Goal: Task Accomplishment & Management: Use online tool/utility

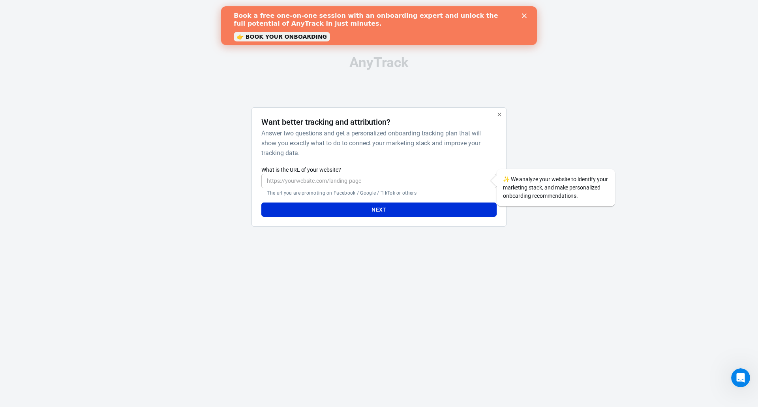
click at [259, 35] on link "👉 BOOK YOUR ONBOARDING" at bounding box center [282, 36] width 96 height 9
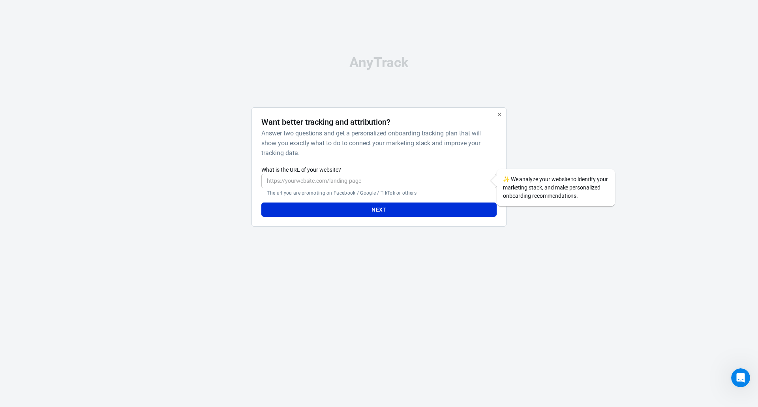
click at [320, 182] on input "What is the URL of your website?" at bounding box center [378, 181] width 235 height 15
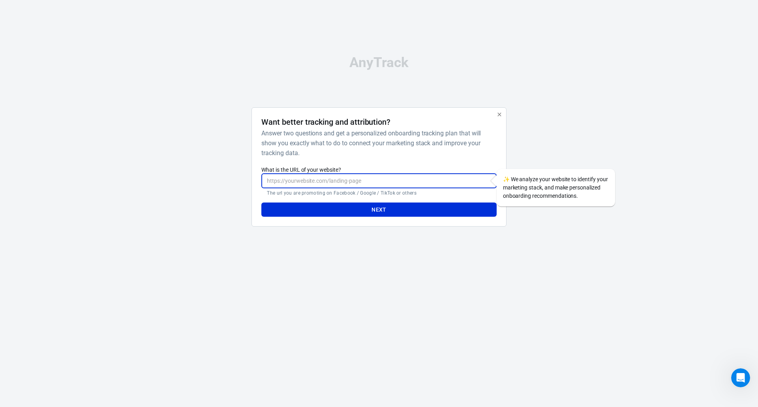
click at [276, 169] on label "What is the URL of your website?" at bounding box center [378, 170] width 235 height 8
click at [276, 174] on input "What is the URL of your website?" at bounding box center [378, 181] width 235 height 15
click at [367, 178] on input "What is the URL of your website?" at bounding box center [378, 181] width 235 height 15
paste input "[URL][DOMAIN_NAME]"
type input "[URL][DOMAIN_NAME]"
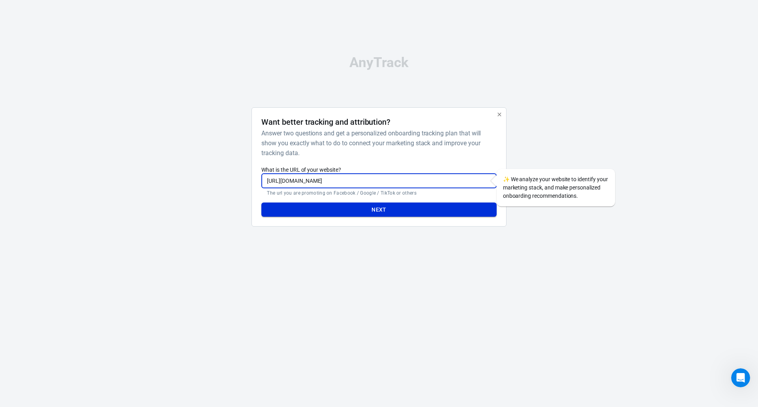
click at [327, 205] on button "Next" at bounding box center [378, 210] width 235 height 15
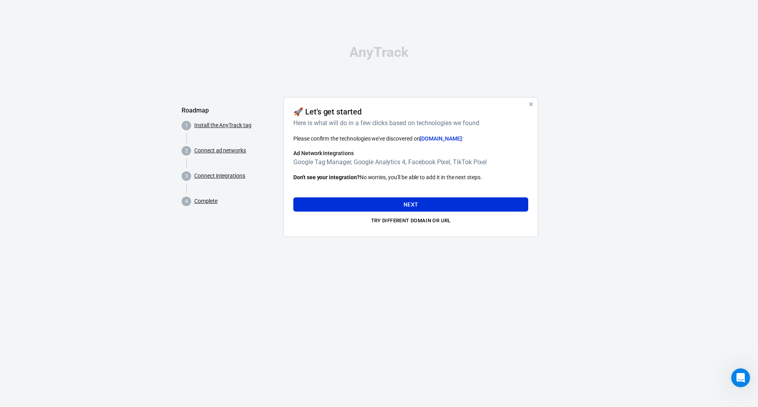
click at [309, 125] on h6 "Here is what will do in a few clicks based on technologies we found" at bounding box center [409, 123] width 232 height 10
click at [302, 136] on span "Please confirm the technologies we've discovered on [DOMAIN_NAME] :" at bounding box center [378, 138] width 170 height 6
drag, startPoint x: 302, startPoint y: 136, endPoint x: 419, endPoint y: 137, distance: 117.7
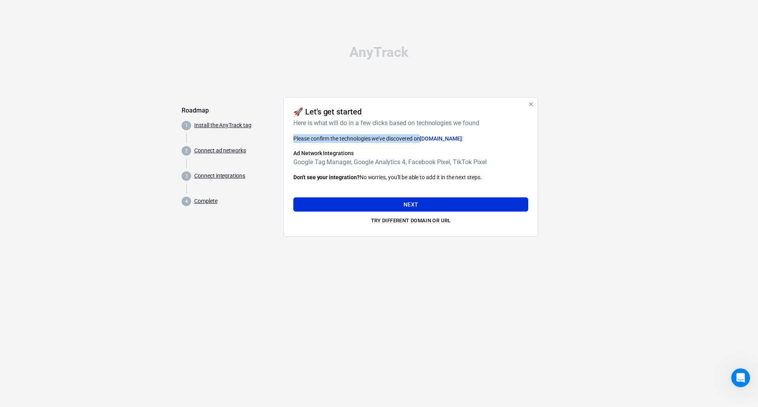
click at [419, 137] on span "Please confirm the technologies we've discovered on [DOMAIN_NAME] :" at bounding box center [378, 138] width 170 height 6
click at [385, 141] on span "Please confirm the technologies we've discovered on [DOMAIN_NAME] :" at bounding box center [378, 138] width 170 height 6
click at [306, 165] on h6 "Google Tag Manager, Google Analytics 4, Facebook Pixel, TikTok Pixel" at bounding box center [410, 162] width 235 height 10
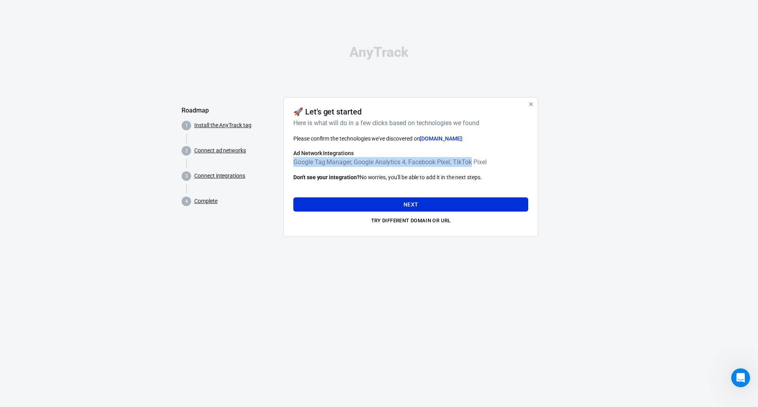
drag, startPoint x: 306, startPoint y: 165, endPoint x: 457, endPoint y: 159, distance: 151.8
click at [457, 159] on h6 "Google Tag Manager, Google Analytics 4, Facebook Pixel, TikTok Pixel" at bounding box center [410, 162] width 235 height 10
click at [372, 201] on button "Next" at bounding box center [410, 204] width 235 height 15
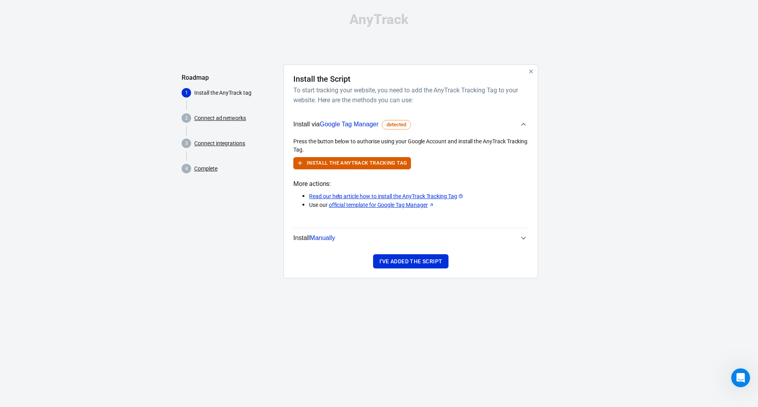
click at [307, 89] on h6 "To start tracking your website, you need to add the AnyTrack Tracking Tag to yo…" at bounding box center [409, 95] width 232 height 20
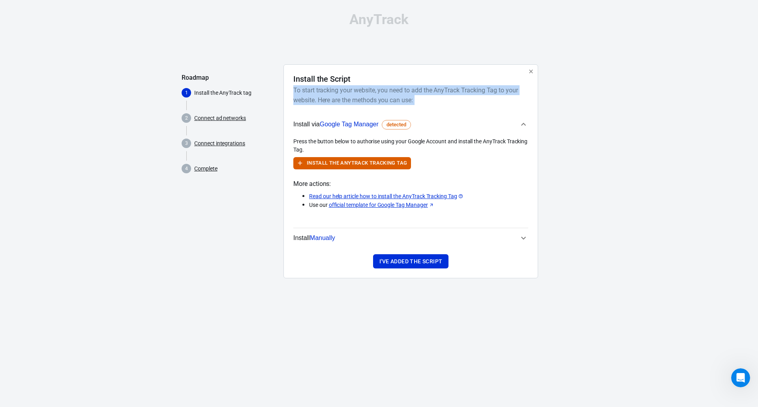
click at [307, 89] on h6 "To start tracking your website, you need to add the AnyTrack Tracking Tag to yo…" at bounding box center [409, 95] width 232 height 20
click at [324, 100] on h6 "To start tracking your website, you need to add the AnyTrack Tracking Tag to yo…" at bounding box center [409, 95] width 232 height 20
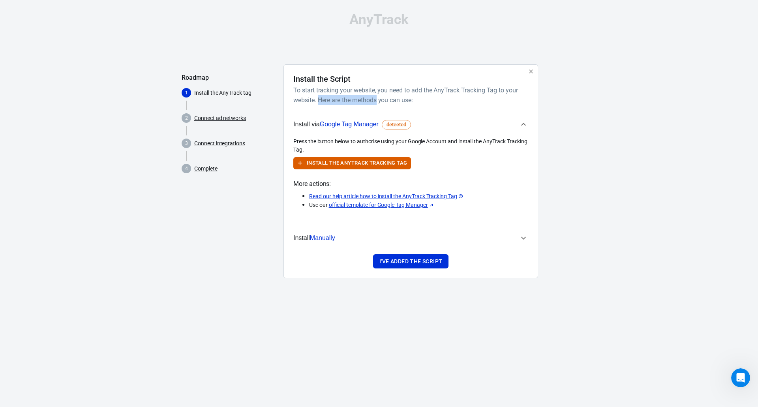
drag, startPoint x: 324, startPoint y: 100, endPoint x: 370, endPoint y: 100, distance: 45.8
click at [370, 100] on h6 "To start tracking your website, you need to add the AnyTrack Tracking Tag to yo…" at bounding box center [409, 95] width 232 height 20
click at [372, 165] on button "Install the AnyTrack Tracking Tag" at bounding box center [352, 163] width 118 height 12
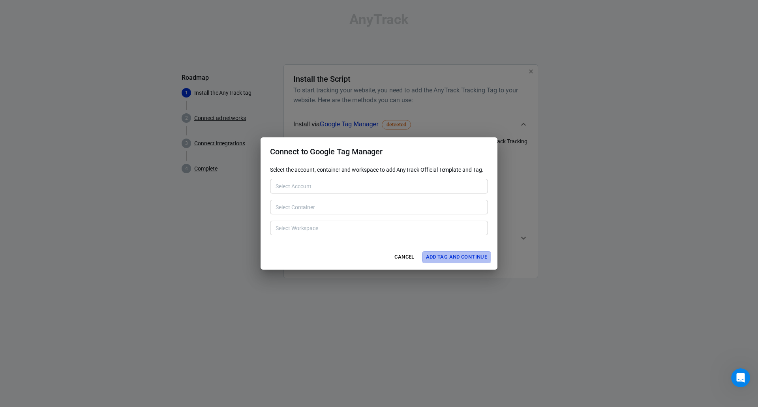
click at [446, 258] on button "Add Tag and Continue" at bounding box center [456, 257] width 69 height 12
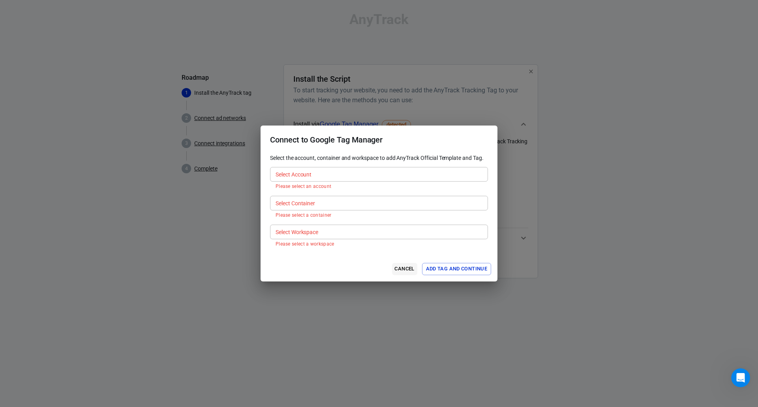
click at [404, 272] on button "Cancel" at bounding box center [404, 269] width 25 height 12
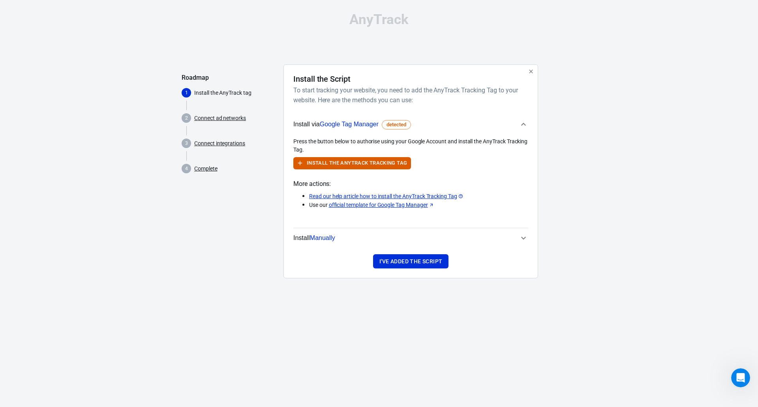
click at [321, 235] on span "Manually" at bounding box center [322, 238] width 25 height 7
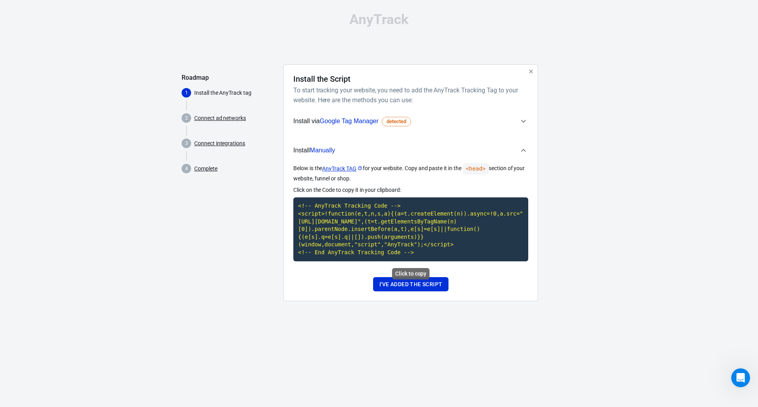
click at [413, 239] on code "<!-- AnyTrack Tracking Code --> <script>!function(e,t,n,s,a){(a=t.createElement…" at bounding box center [410, 229] width 235 height 64
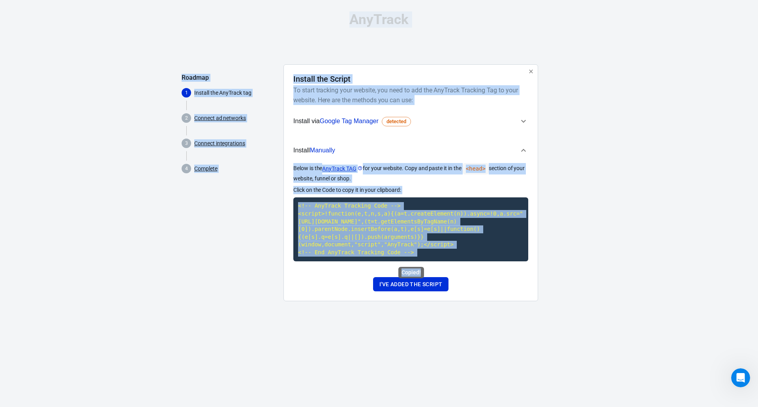
click at [413, 239] on code "<!-- AnyTrack Tracking Code --> <script>!function(e,t,n,s,a){(a=t.createElement…" at bounding box center [410, 229] width 235 height 64
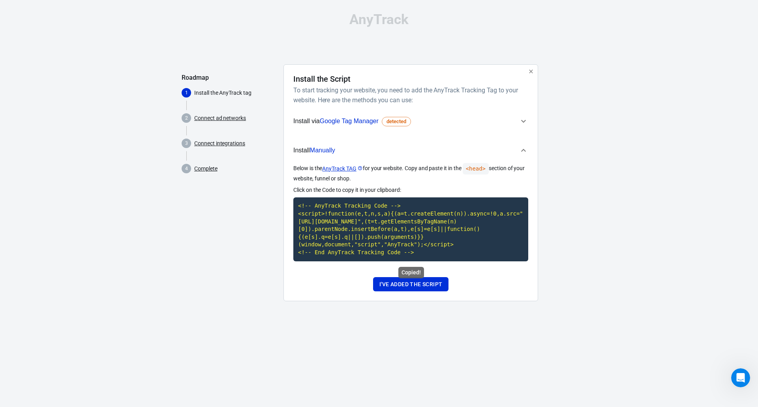
click at [373, 233] on code "<!-- AnyTrack Tracking Code --> <script>!function(e,t,n,s,a){(a=t.createElement…" at bounding box center [410, 229] width 235 height 64
click at [453, 320] on html "AnyTrack Roadmap 1 Install the AnyTrack tag 2 Connect ad networks 3 Connect int…" at bounding box center [379, 160] width 758 height 320
click at [424, 286] on button "I've added the script" at bounding box center [410, 284] width 75 height 15
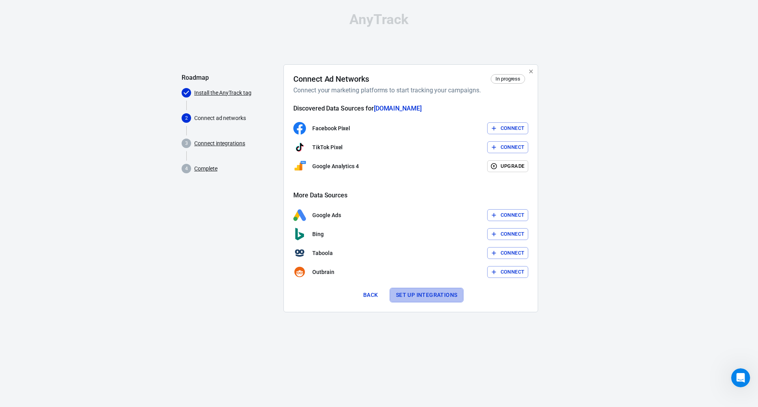
click at [418, 299] on button "Set up integrations" at bounding box center [427, 295] width 74 height 15
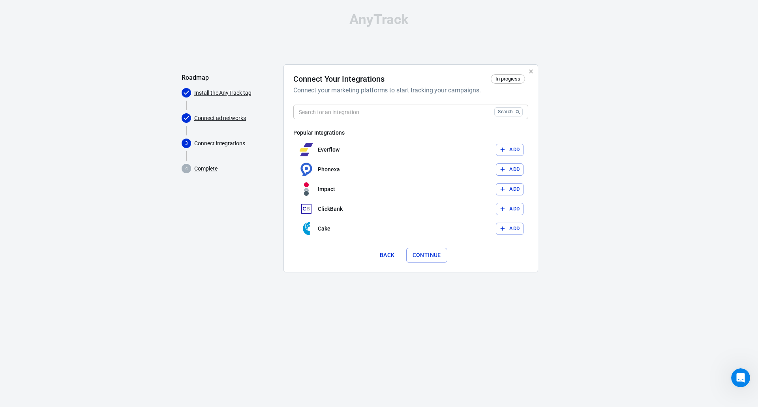
click at [419, 257] on button "Continue" at bounding box center [426, 255] width 41 height 15
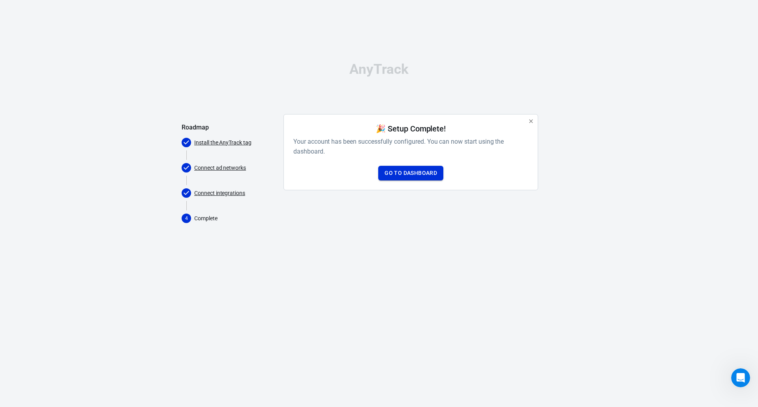
click at [418, 172] on link "Go to Dashboard" at bounding box center [410, 173] width 65 height 15
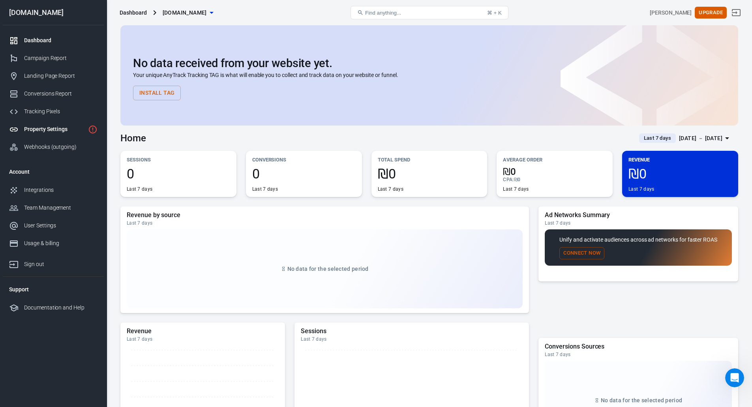
click at [36, 132] on div "Property Settings" at bounding box center [54, 129] width 61 height 8
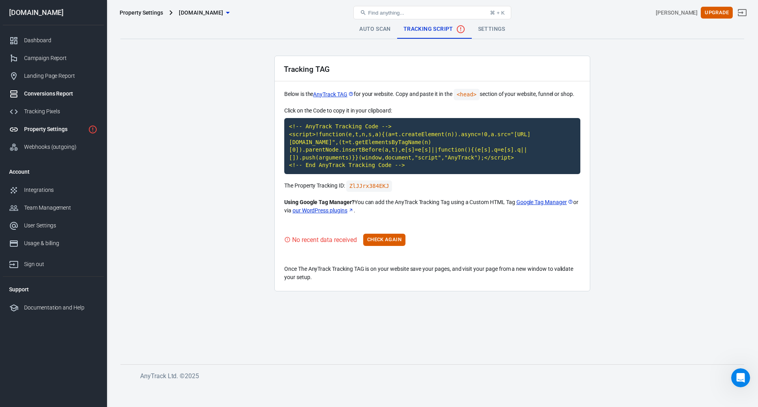
click at [31, 96] on div "Conversions Report" at bounding box center [60, 94] width 73 height 8
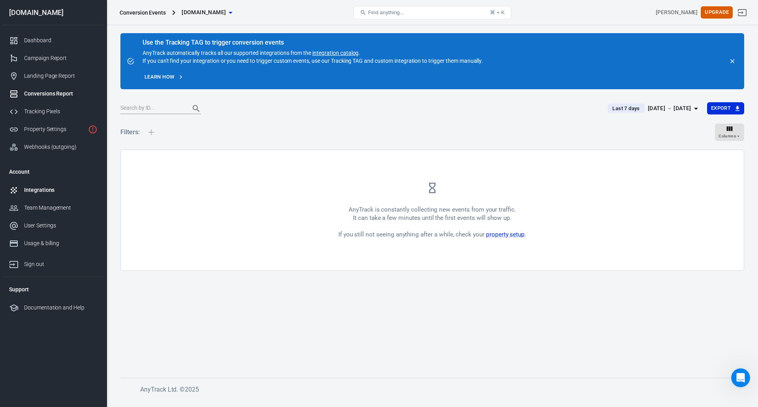
click at [41, 194] on link "Integrations" at bounding box center [53, 190] width 101 height 18
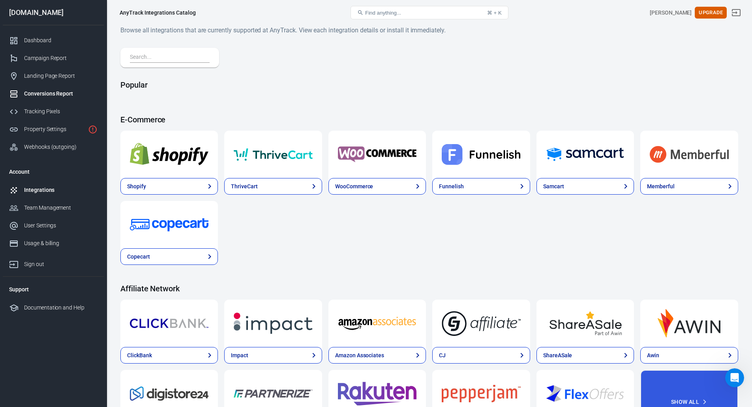
click at [57, 98] on link "Conversions Report" at bounding box center [53, 94] width 101 height 18
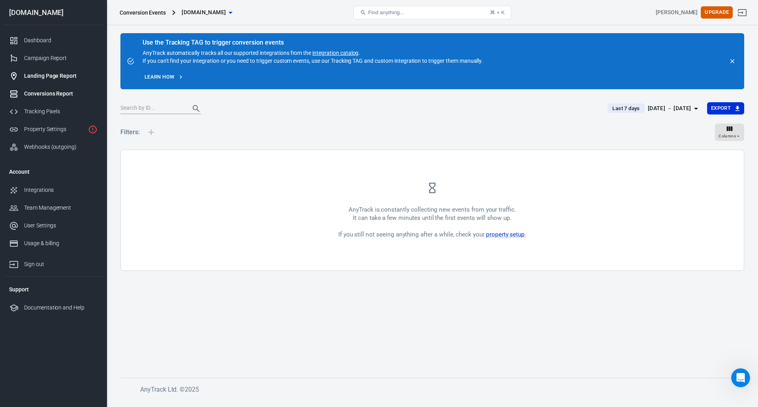
click at [49, 80] on link "Landing Page Report" at bounding box center [53, 76] width 101 height 18
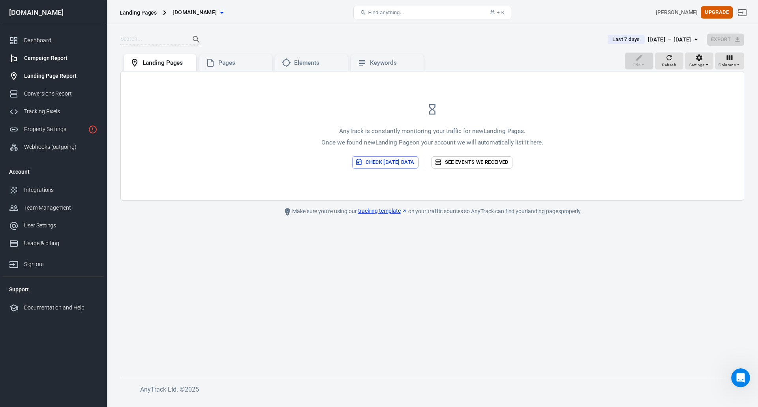
click at [51, 64] on link "Campaign Report" at bounding box center [53, 58] width 101 height 18
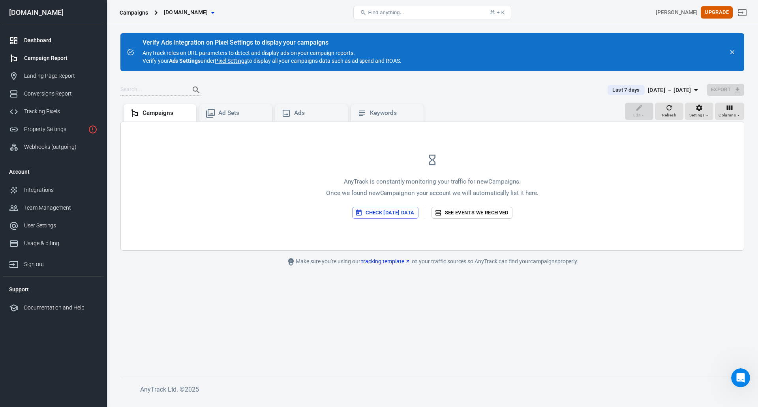
click at [44, 46] on link "Dashboard" at bounding box center [53, 41] width 101 height 18
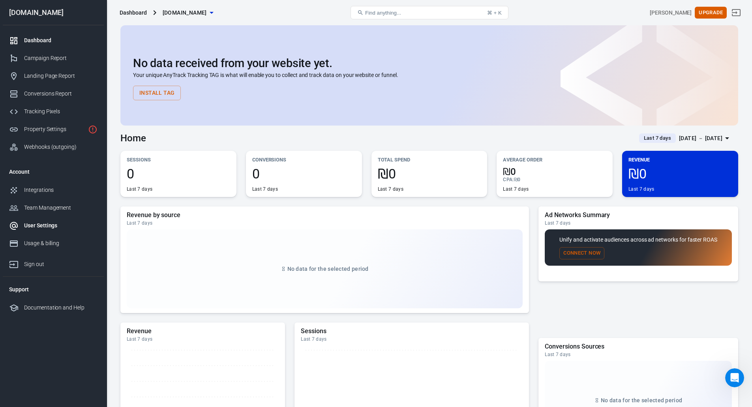
click at [50, 230] on link "User Settings" at bounding box center [53, 226] width 101 height 18
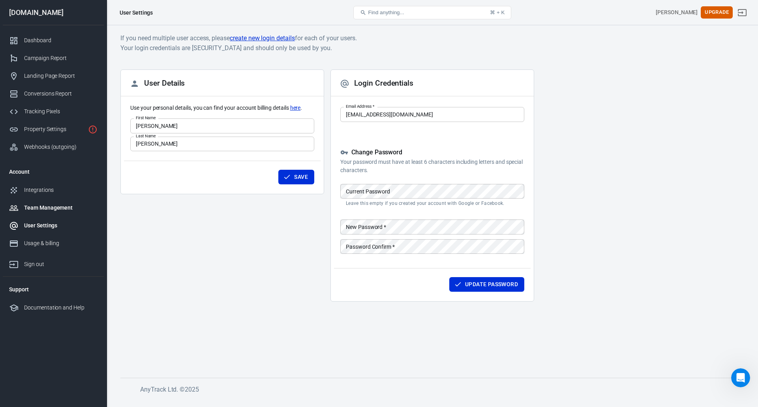
click at [41, 207] on div "Team Management" at bounding box center [60, 208] width 73 height 8
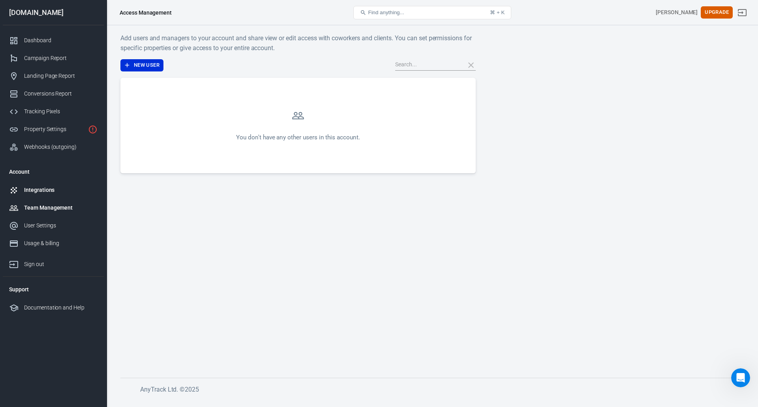
click at [39, 195] on link "Integrations" at bounding box center [53, 190] width 101 height 18
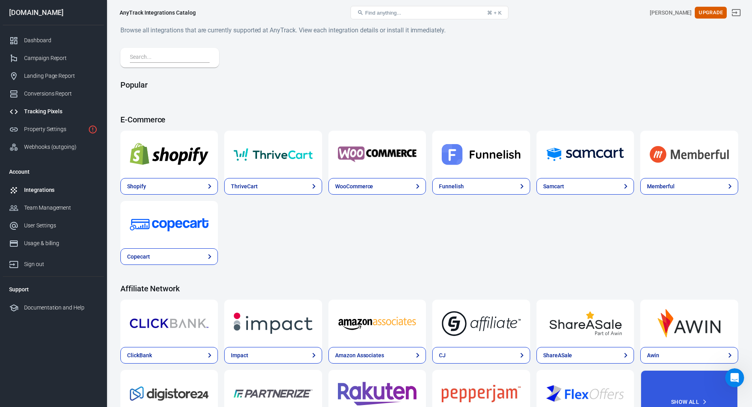
click at [39, 113] on div "Tracking Pixels" at bounding box center [60, 111] width 73 height 8
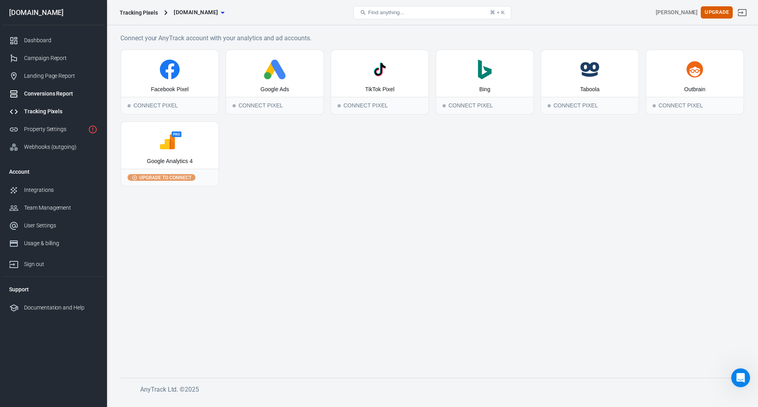
click at [47, 97] on div "Conversions Report" at bounding box center [60, 94] width 73 height 8
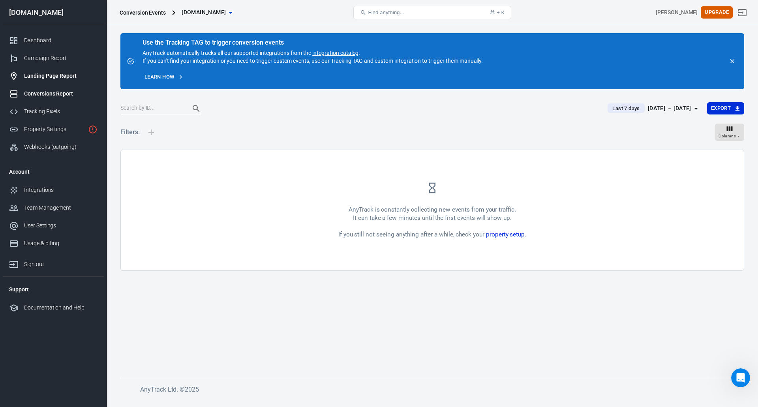
click at [45, 77] on div "Landing Page Report" at bounding box center [60, 76] width 73 height 8
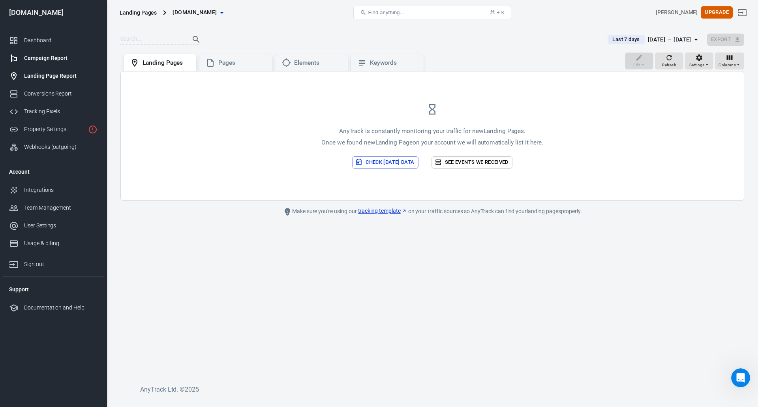
click at [46, 60] on div "Campaign Report" at bounding box center [60, 58] width 73 height 8
